Goal: Information Seeking & Learning: Learn about a topic

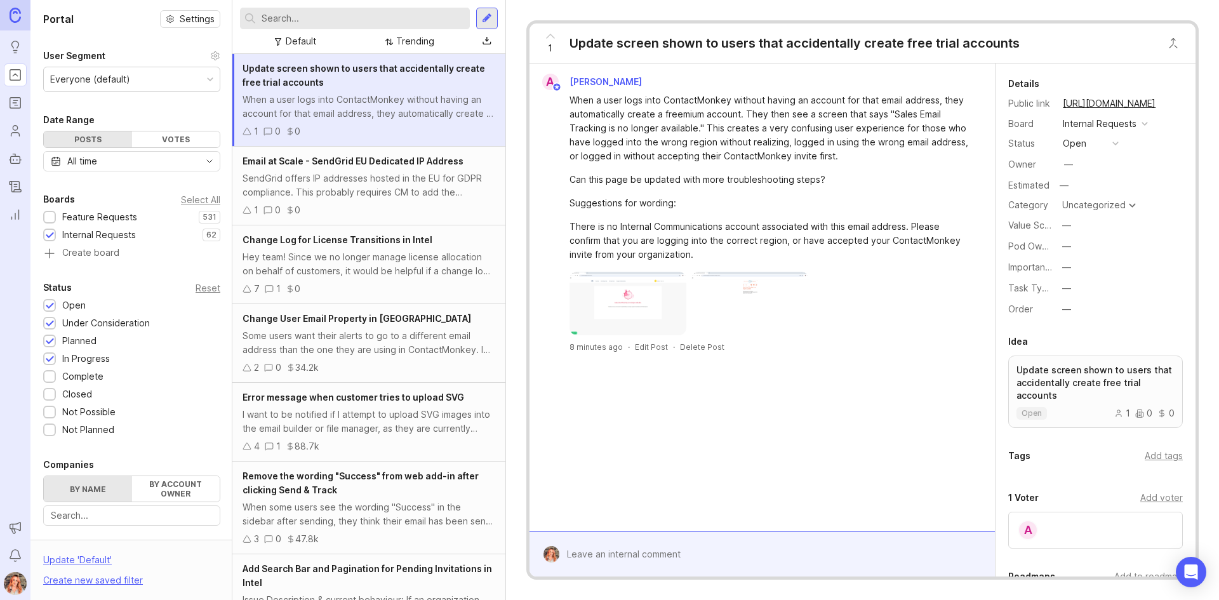
click at [1114, 201] on div "Uncategorized" at bounding box center [1093, 205] width 63 height 9
type input "l"
type input "account"
click at [1061, 248] on button "—" at bounding box center [1089, 246] width 63 height 17
click at [1082, 308] on Experience "Manager Experience" at bounding box center [1089, 315] width 63 height 23
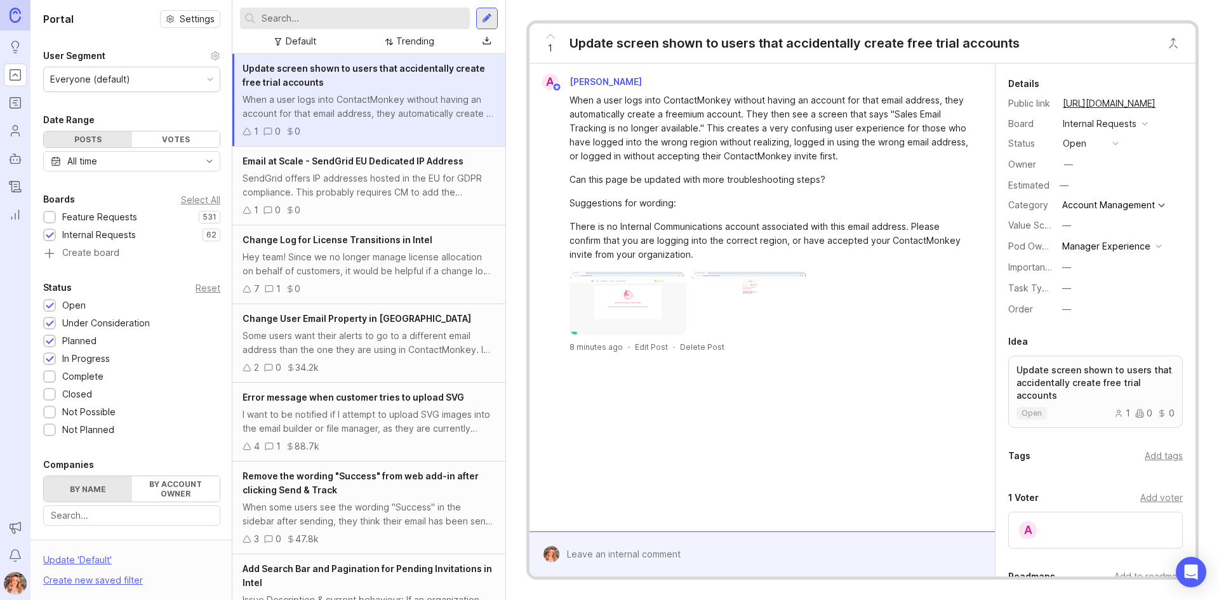
drag, startPoint x: 852, startPoint y: 389, endPoint x: 857, endPoint y: 382, distance: 8.6
click at [852, 387] on div "A [PERSON_NAME] When a user logs into ContactMonkey without having an account f…" at bounding box center [762, 297] width 465 height 468
click at [570, 154] on div "When a user logs into ContactMonkey without having an account for that email ad…" at bounding box center [770, 128] width 400 height 70
click at [912, 189] on div "When a user logs into ContactMonkey without having an account for that email ad…" at bounding box center [770, 177] width 400 height 168
click at [1076, 164] on div "—" at bounding box center [1068, 164] width 17 height 17
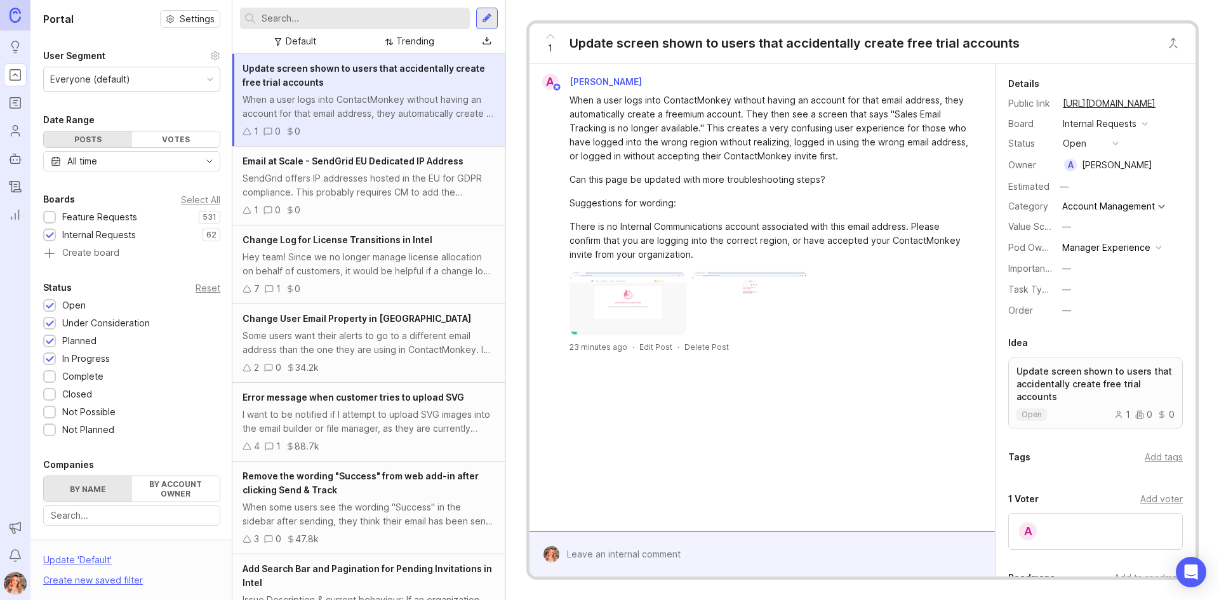
click at [354, 260] on div "Hey team! Since we no longer manage license allocation on behalf of customers, …" at bounding box center [369, 264] width 253 height 28
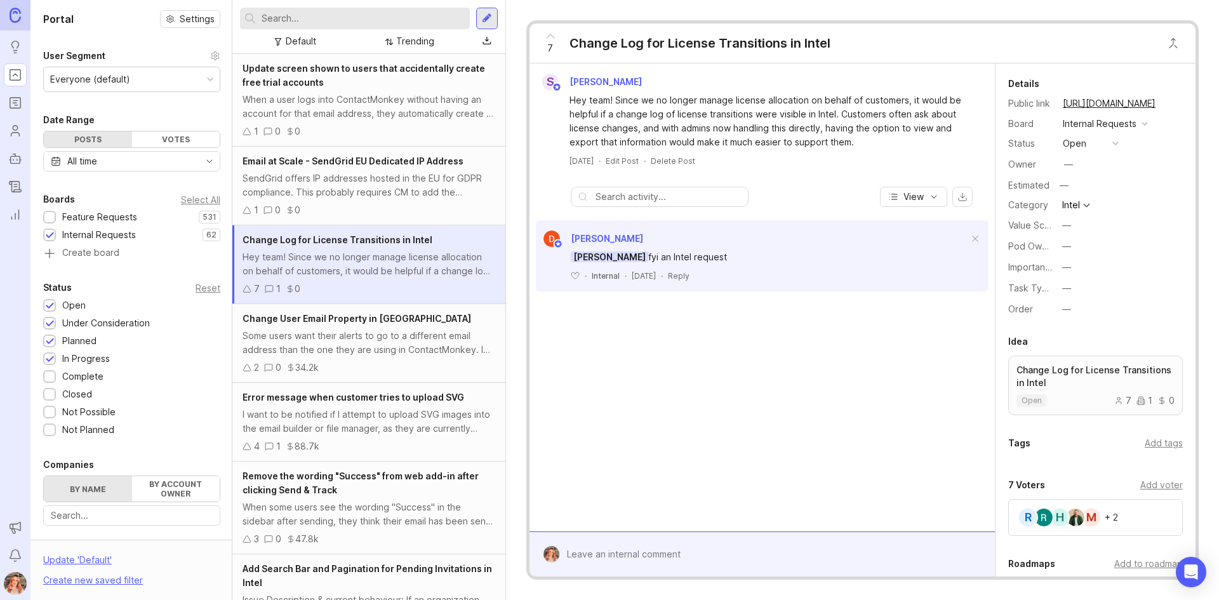
click at [1063, 248] on div "—" at bounding box center [1066, 246] width 9 height 14
click at [1081, 342] on li "Platform" at bounding box center [1089, 339] width 63 height 23
click at [1068, 170] on div "—" at bounding box center [1068, 164] width 9 height 14
type input "tej"
click at [392, 156] on span "Email at Scale - SendGrid EU Dedicated IP Address" at bounding box center [353, 161] width 221 height 11
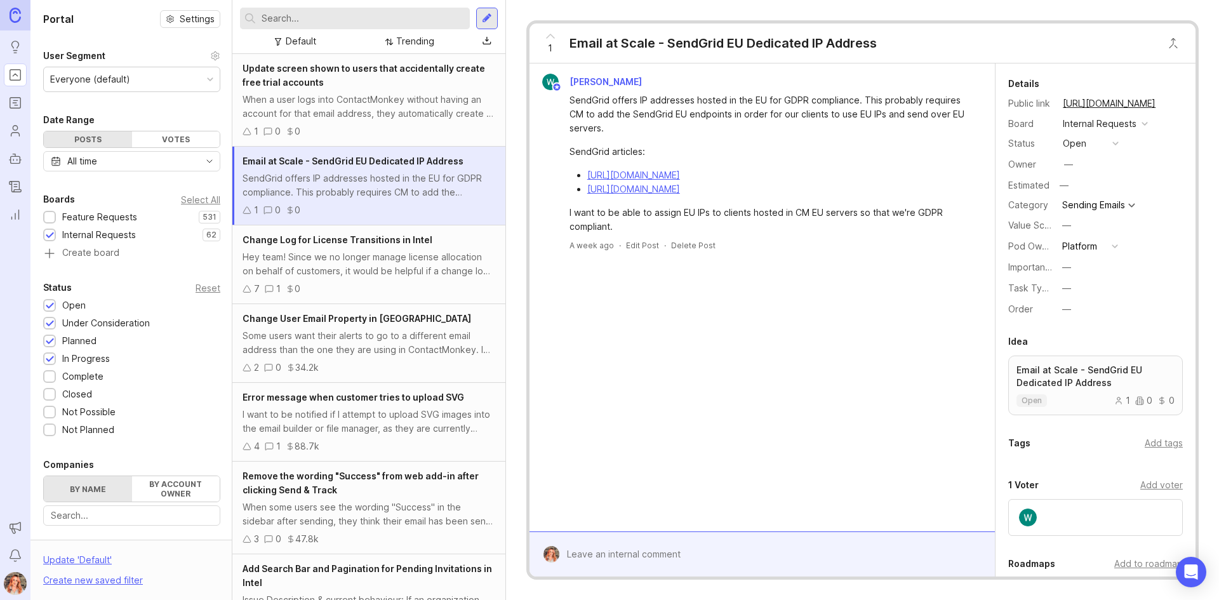
click at [1080, 163] on div "Owner —" at bounding box center [1095, 164] width 175 height 19
click at [1073, 164] on div "—" at bounding box center [1068, 164] width 9 height 14
type input "tej"
click at [371, 411] on div "I want to be notified if I attempt to upload SVG images into the email builder …" at bounding box center [369, 422] width 253 height 28
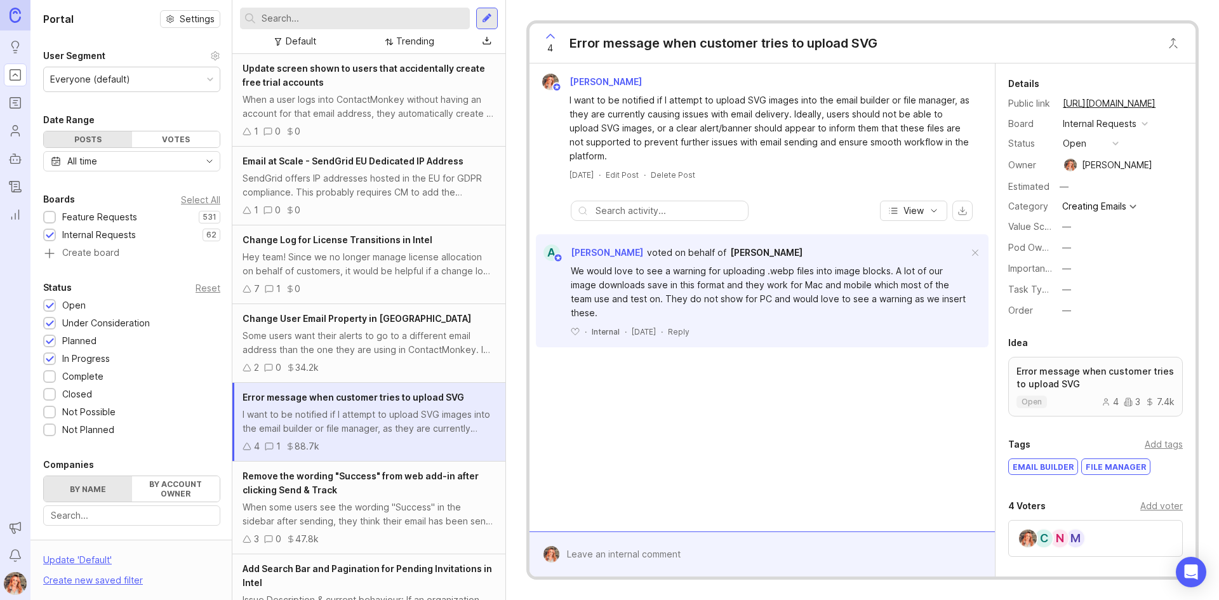
click at [1067, 250] on div "—" at bounding box center [1066, 248] width 9 height 14
click at [1077, 296] on Experience "Sender Experience" at bounding box center [1089, 293] width 63 height 23
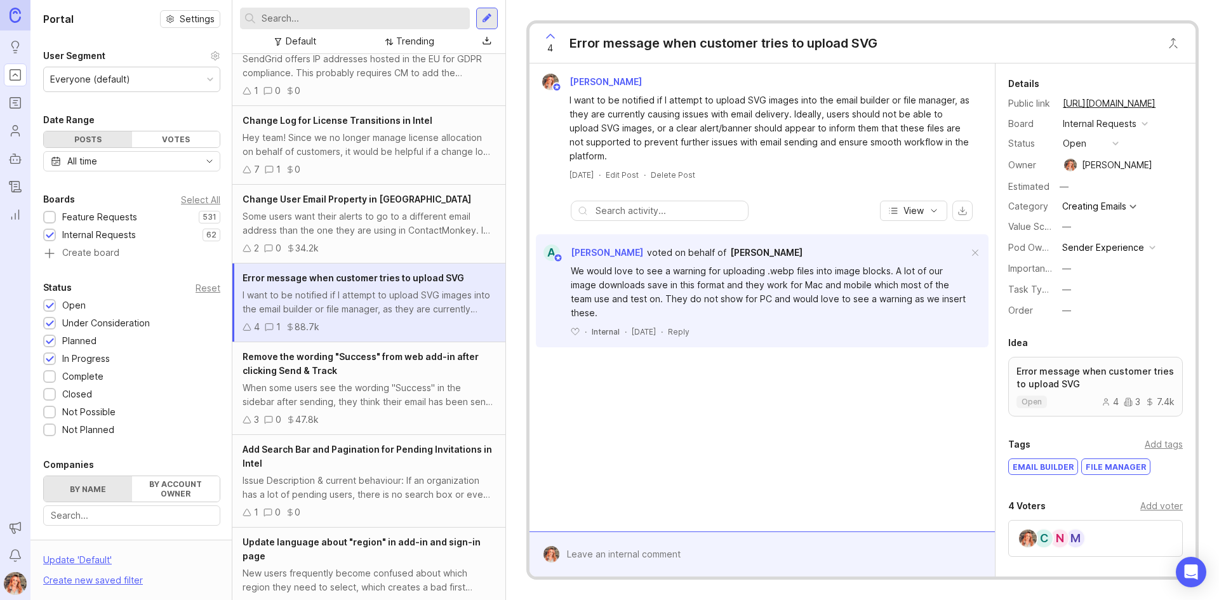
scroll to position [127, 0]
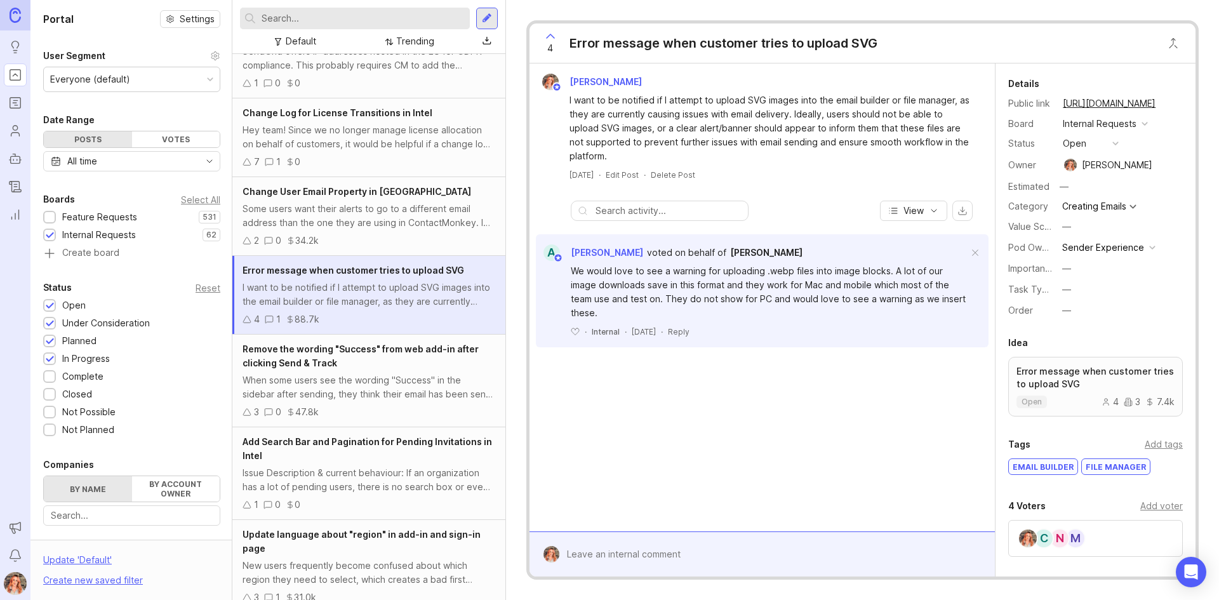
click at [352, 379] on div "When some users see the wording "Success" in the sidebar after sending, they th…" at bounding box center [369, 387] width 253 height 28
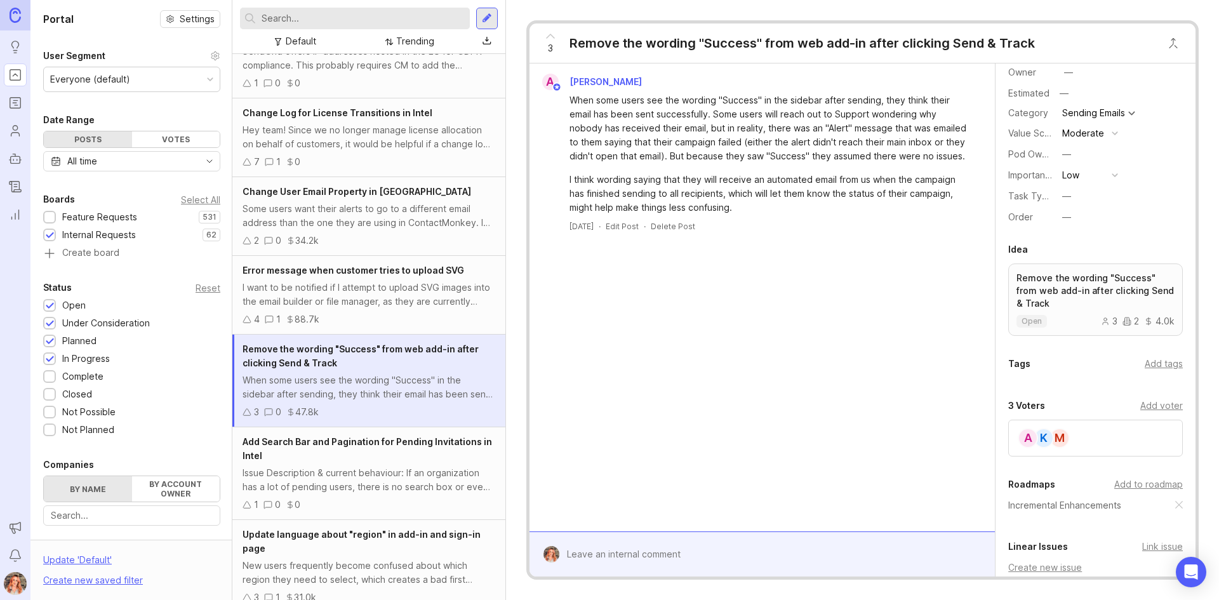
scroll to position [190, 0]
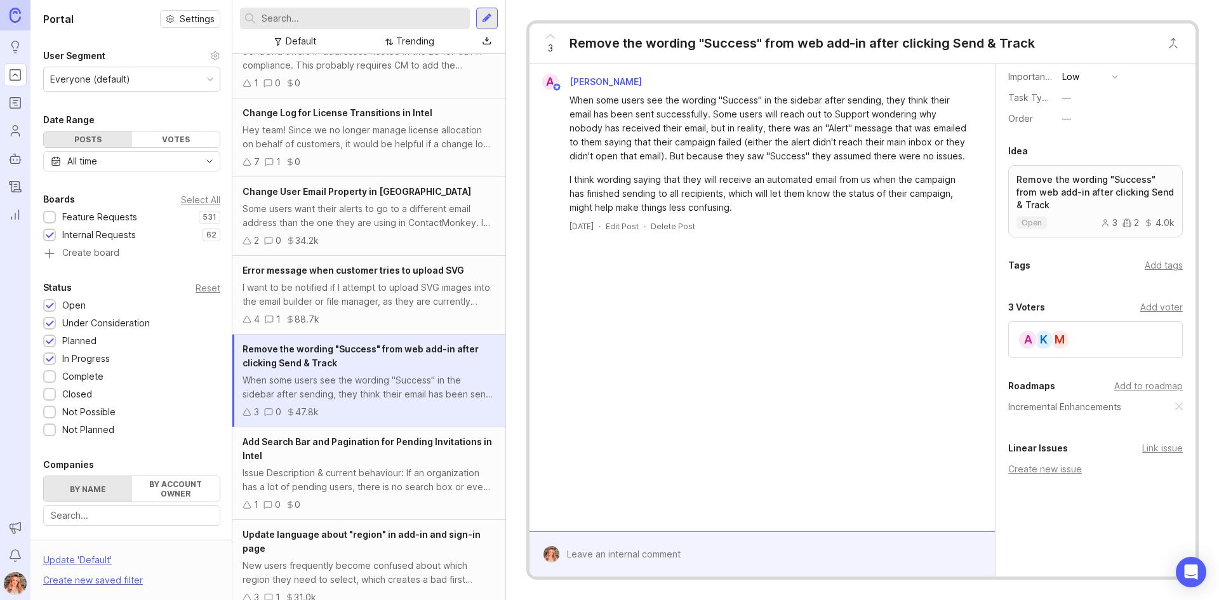
click at [1164, 408] on div "Incremental Enhancements" at bounding box center [1095, 407] width 175 height 14
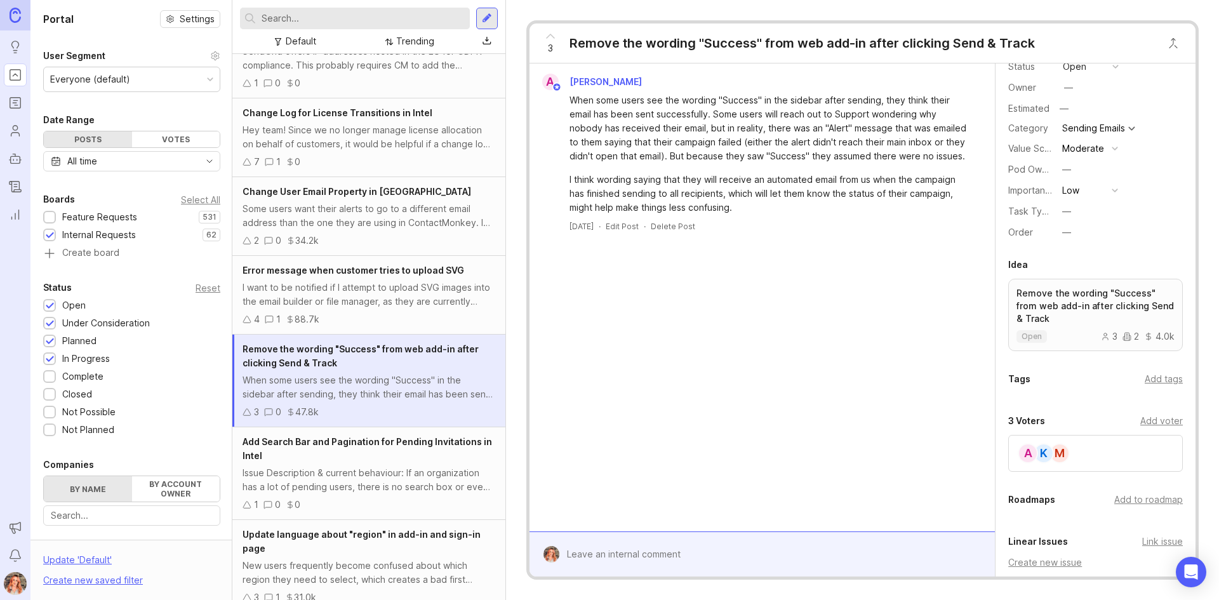
scroll to position [184, 0]
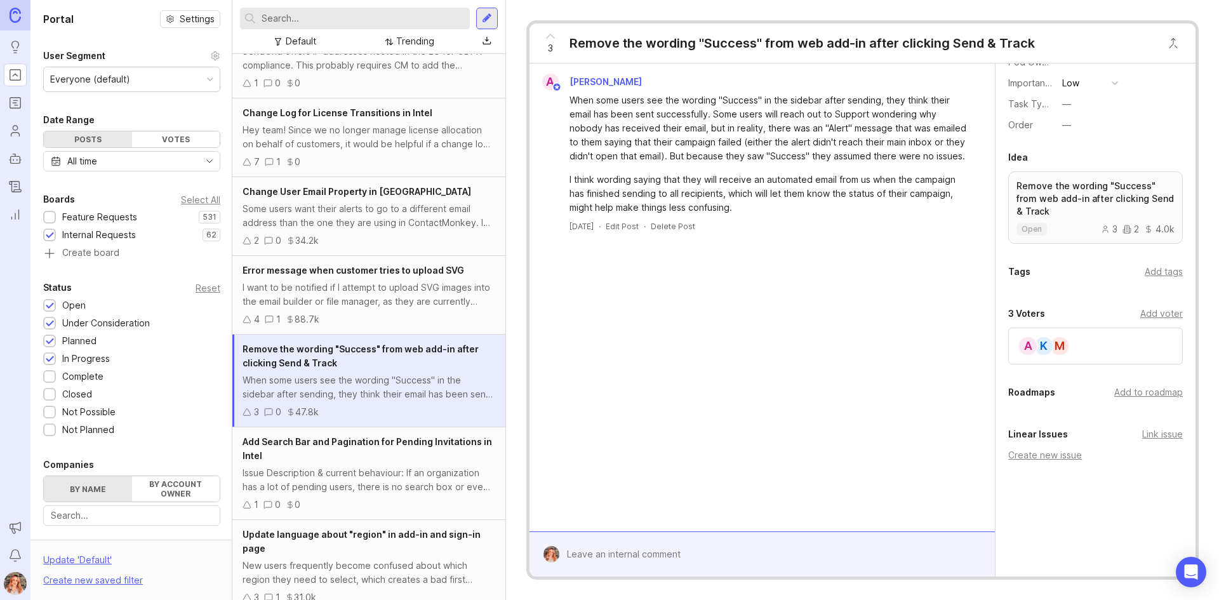
click at [1140, 396] on div "Add to roadmap" at bounding box center [1148, 392] width 69 height 14
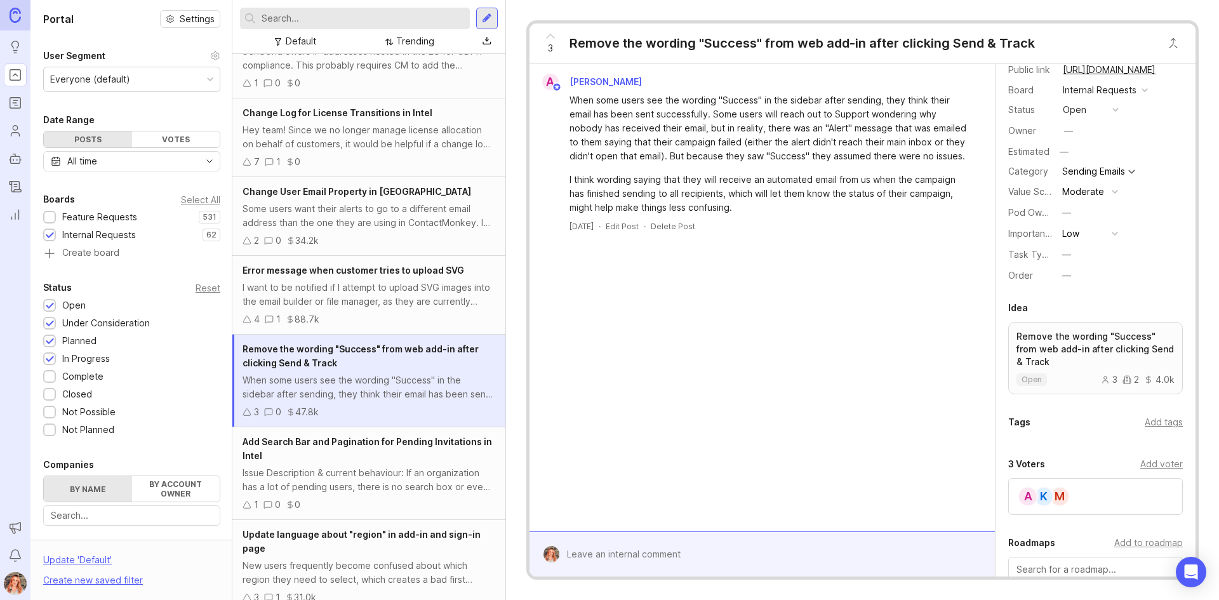
scroll to position [29, 0]
click at [1072, 220] on button "—" at bounding box center [1089, 217] width 63 height 17
click at [1083, 267] on Experience "Sender Experience" at bounding box center [1089, 262] width 63 height 23
click at [1063, 135] on div "—" at bounding box center [1068, 135] width 17 height 17
type input "bron"
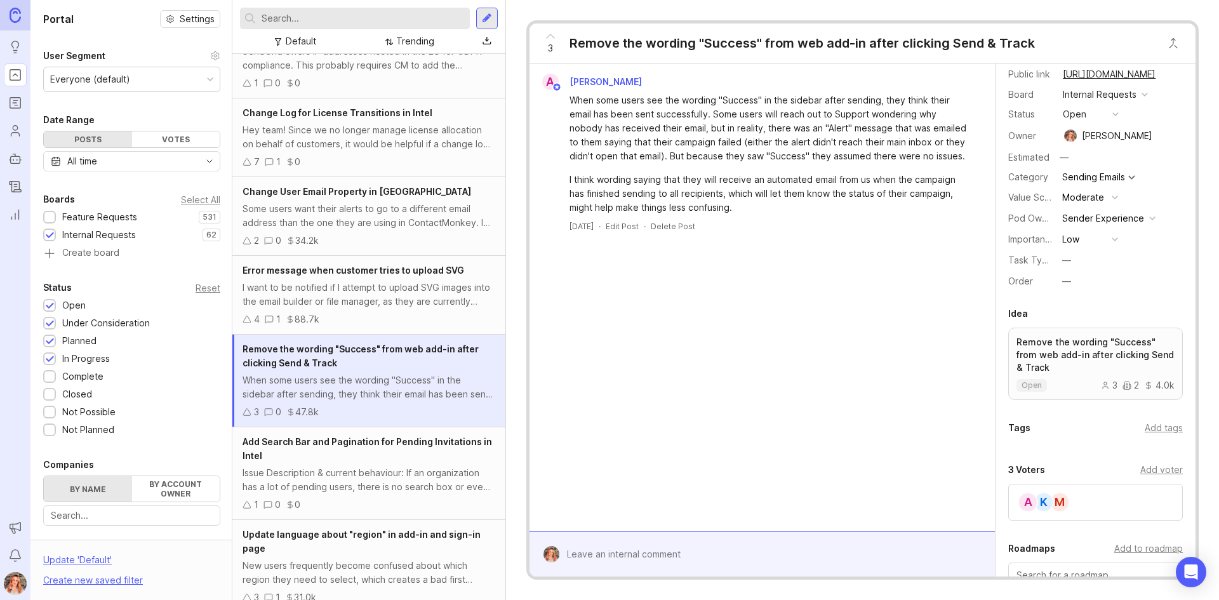
scroll to position [317, 0]
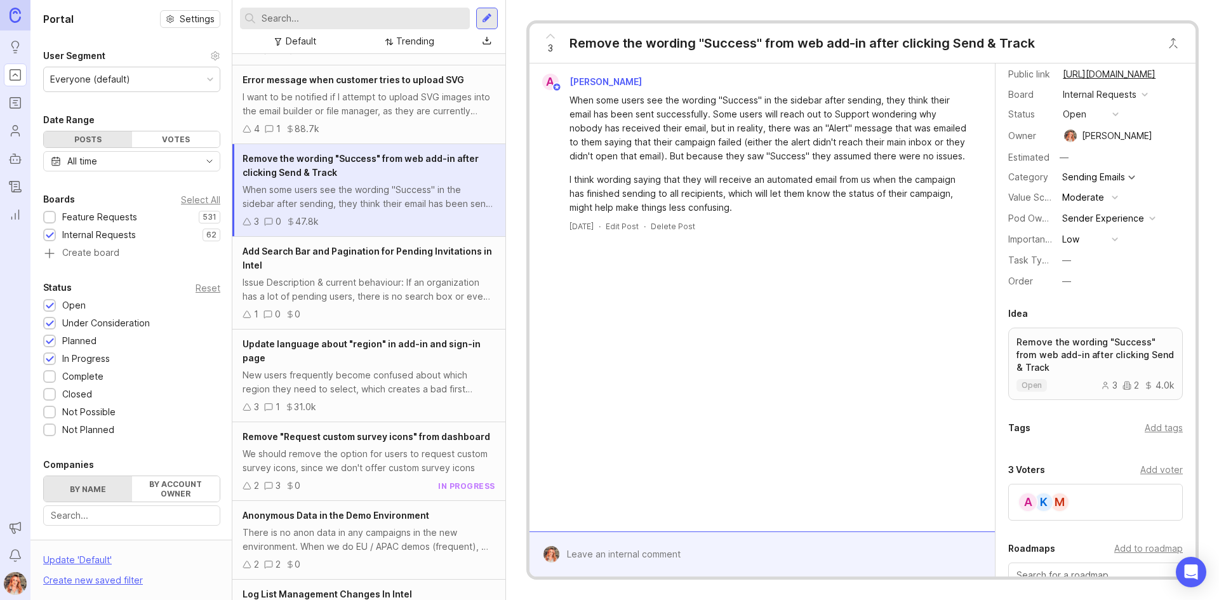
click at [256, 203] on div "When some users see the wording "Success" in the sidebar after sending, they th…" at bounding box center [369, 197] width 253 height 28
drag, startPoint x: 341, startPoint y: 293, endPoint x: 367, endPoint y: 286, distance: 27.0
click at [341, 294] on div "Issue Description & current behaviour: If an organization has a lot of pending …" at bounding box center [369, 290] width 253 height 28
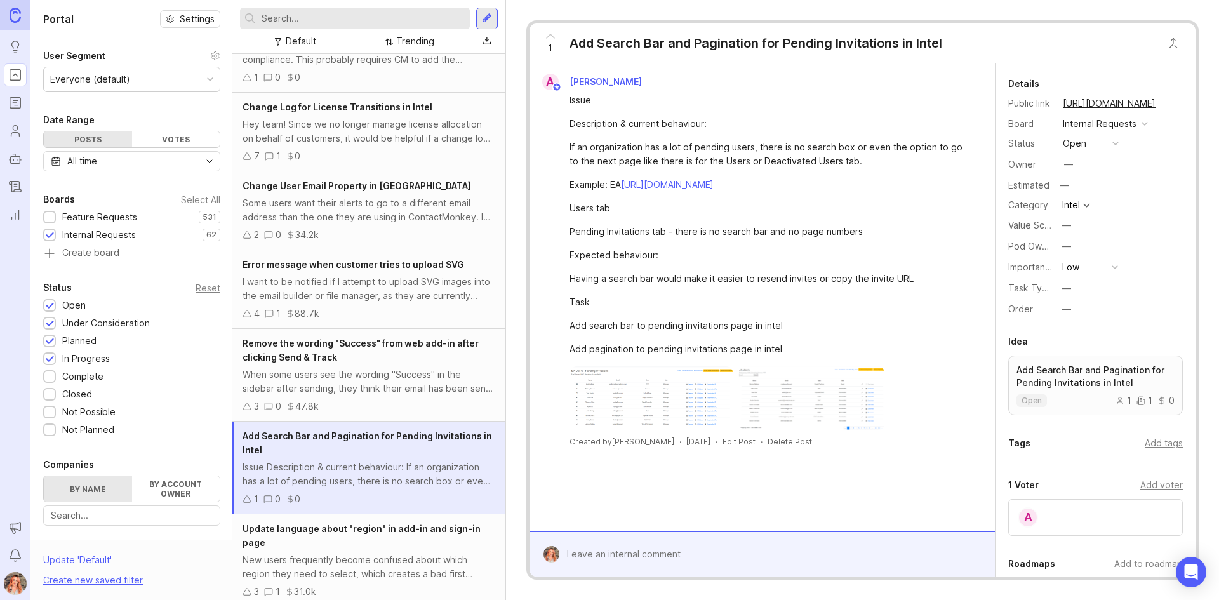
scroll to position [127, 0]
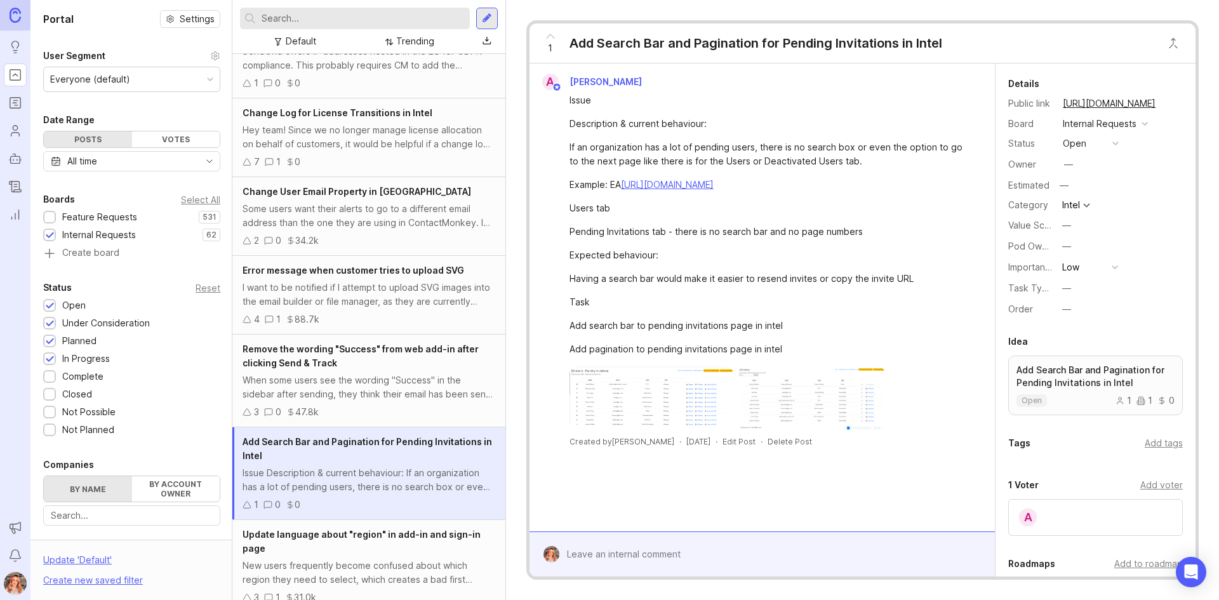
click at [46, 217] on div at bounding box center [50, 218] width 8 height 10
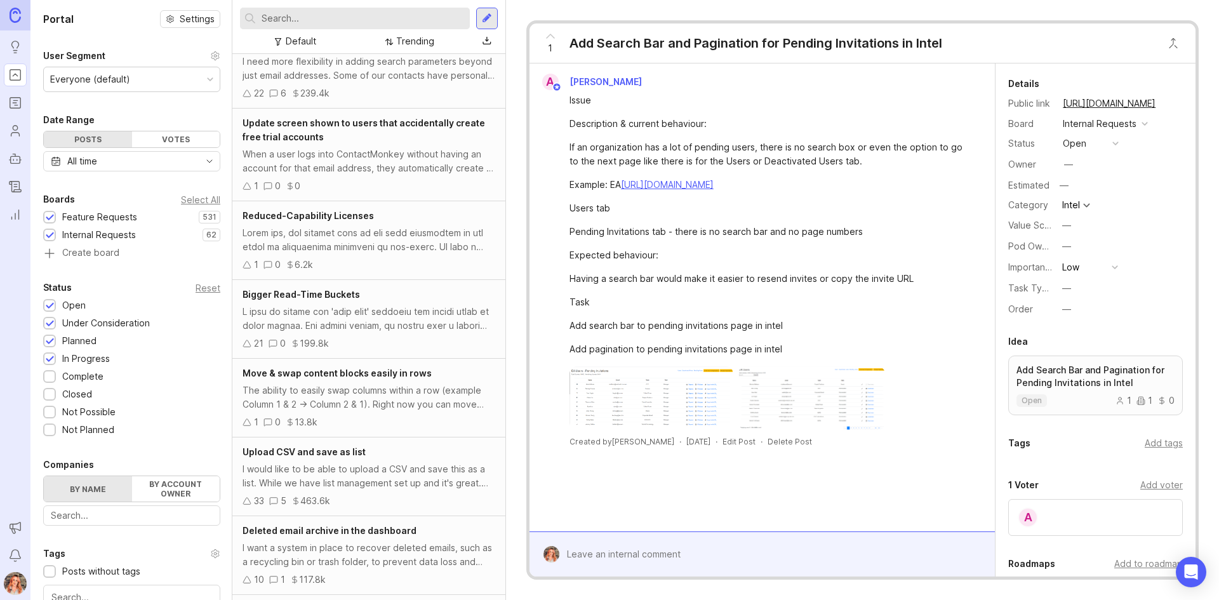
scroll to position [254, 0]
